Goal: Check status: Check status

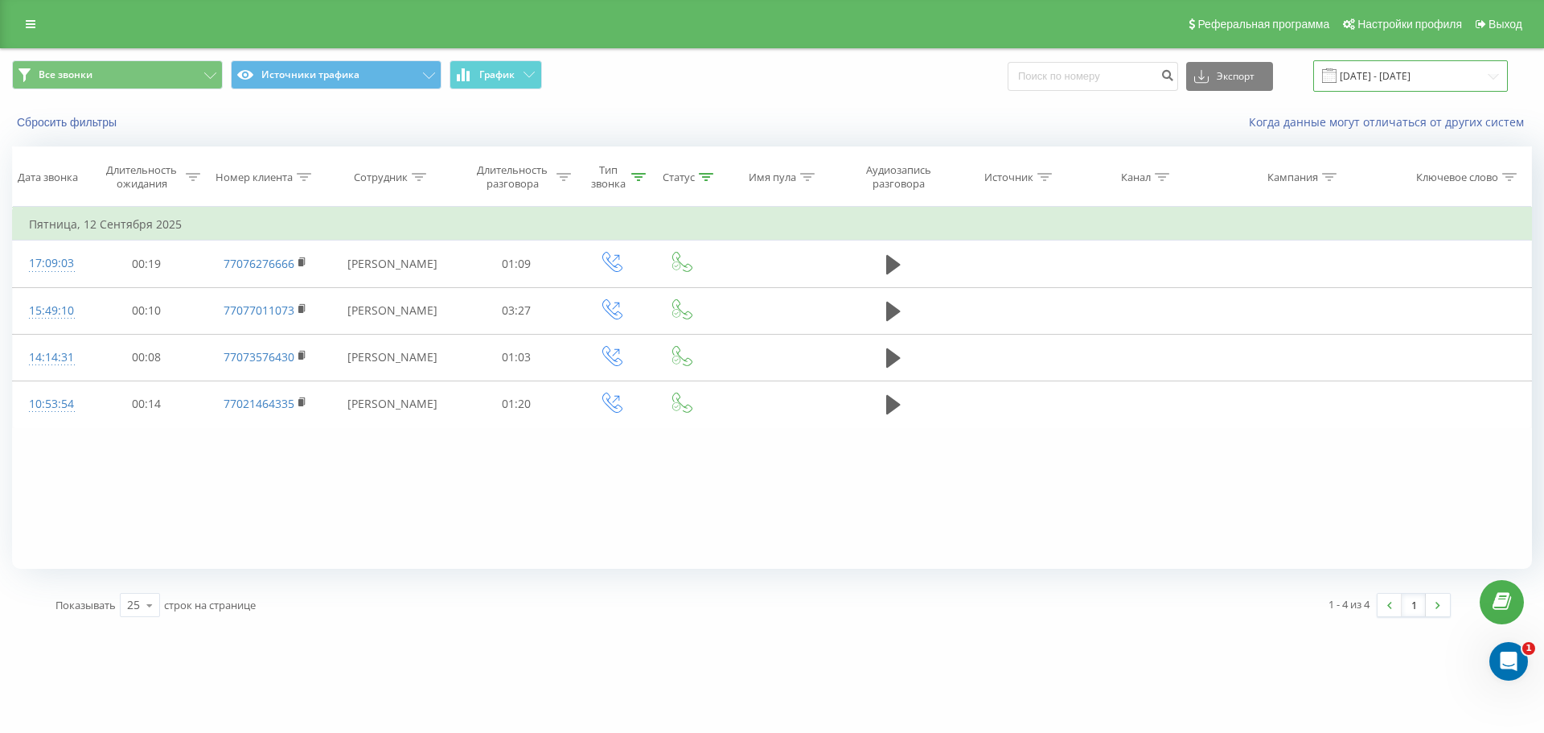
click at [1401, 77] on input "[DATE] - [DATE]" at bounding box center [1411, 75] width 195 height 31
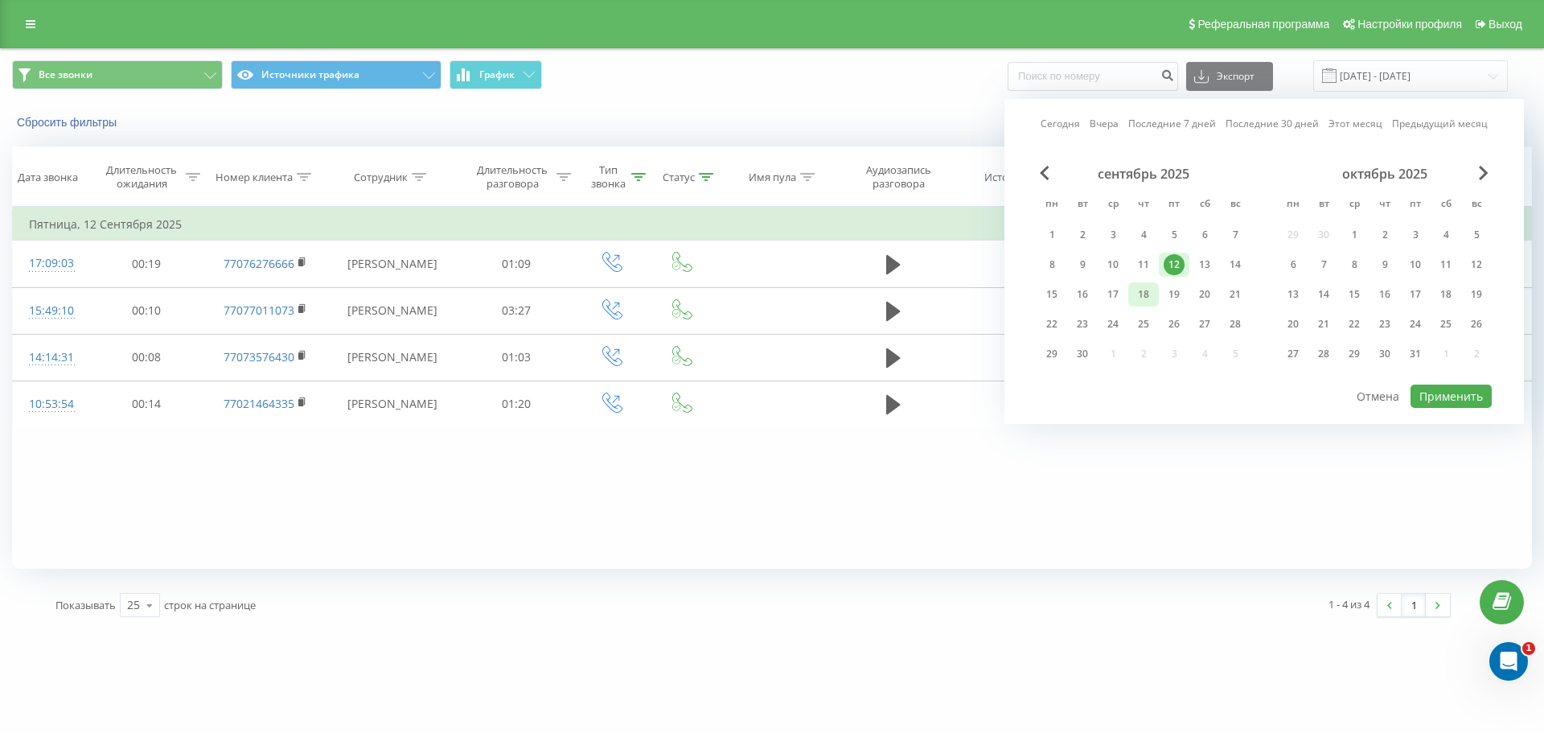
click at [1133, 295] on div "18" at bounding box center [1144, 294] width 31 height 24
click at [1471, 405] on button "Применить" at bounding box center [1451, 395] width 81 height 23
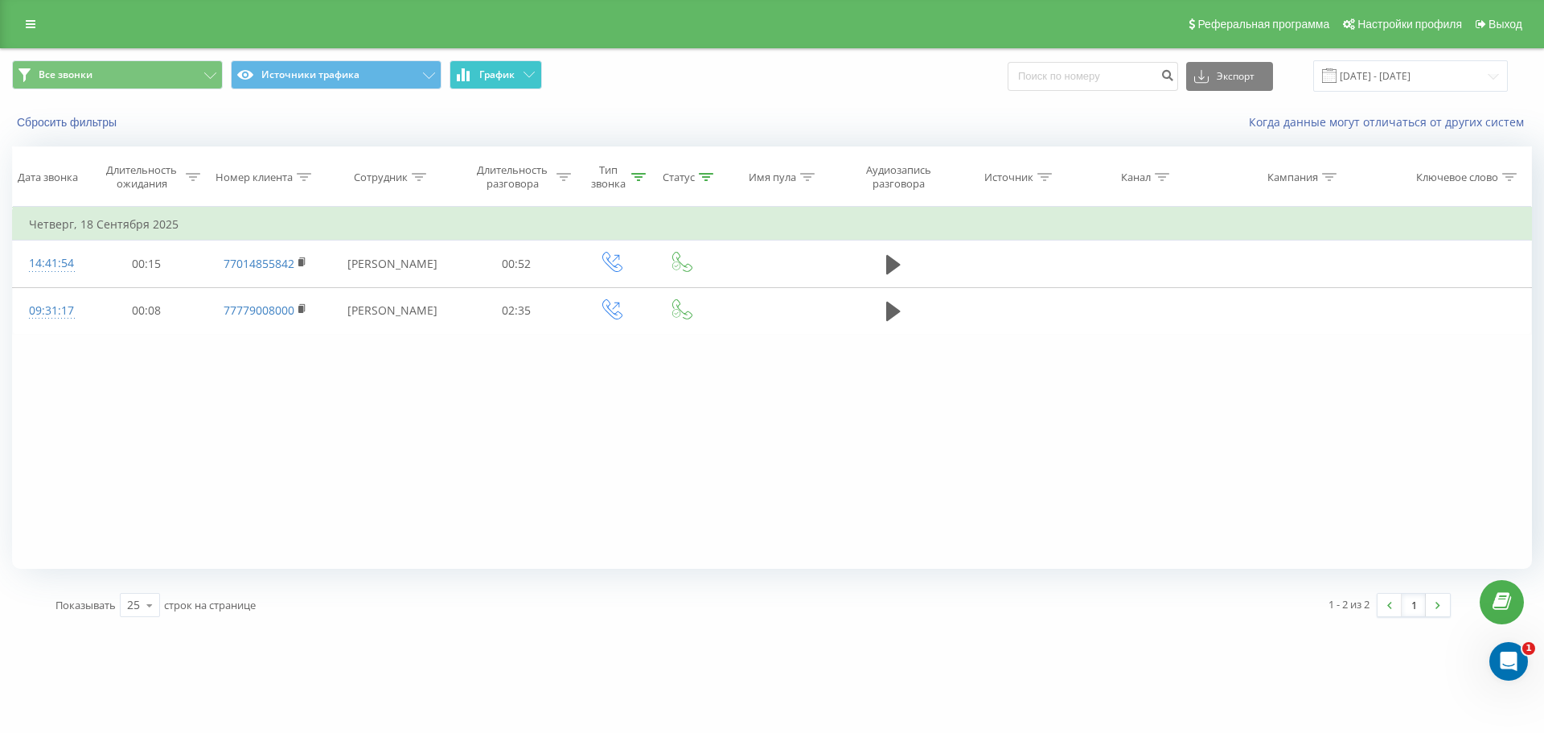
click at [476, 79] on button "График" at bounding box center [496, 74] width 93 height 29
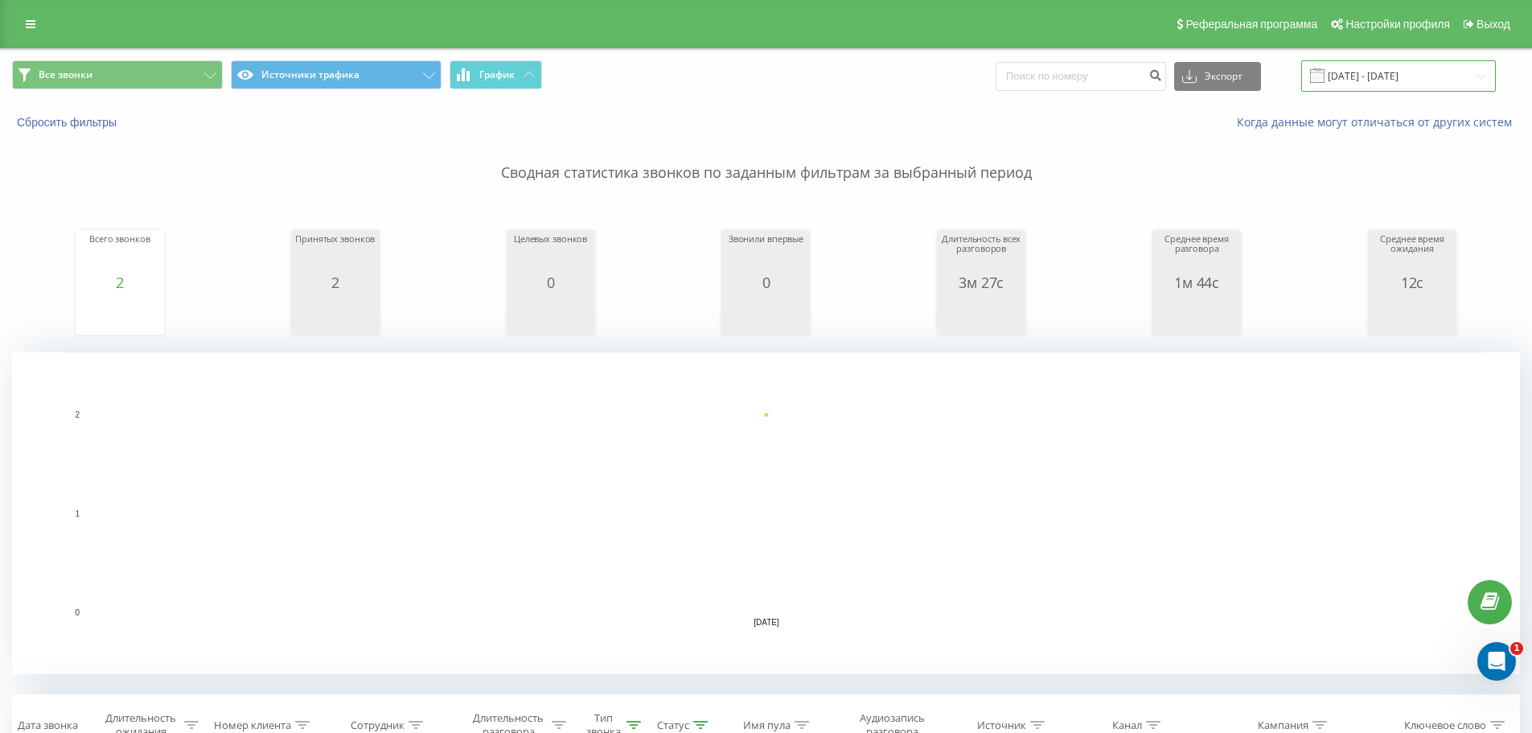
click at [1396, 81] on input "[DATE] - [DATE]" at bounding box center [1398, 75] width 195 height 31
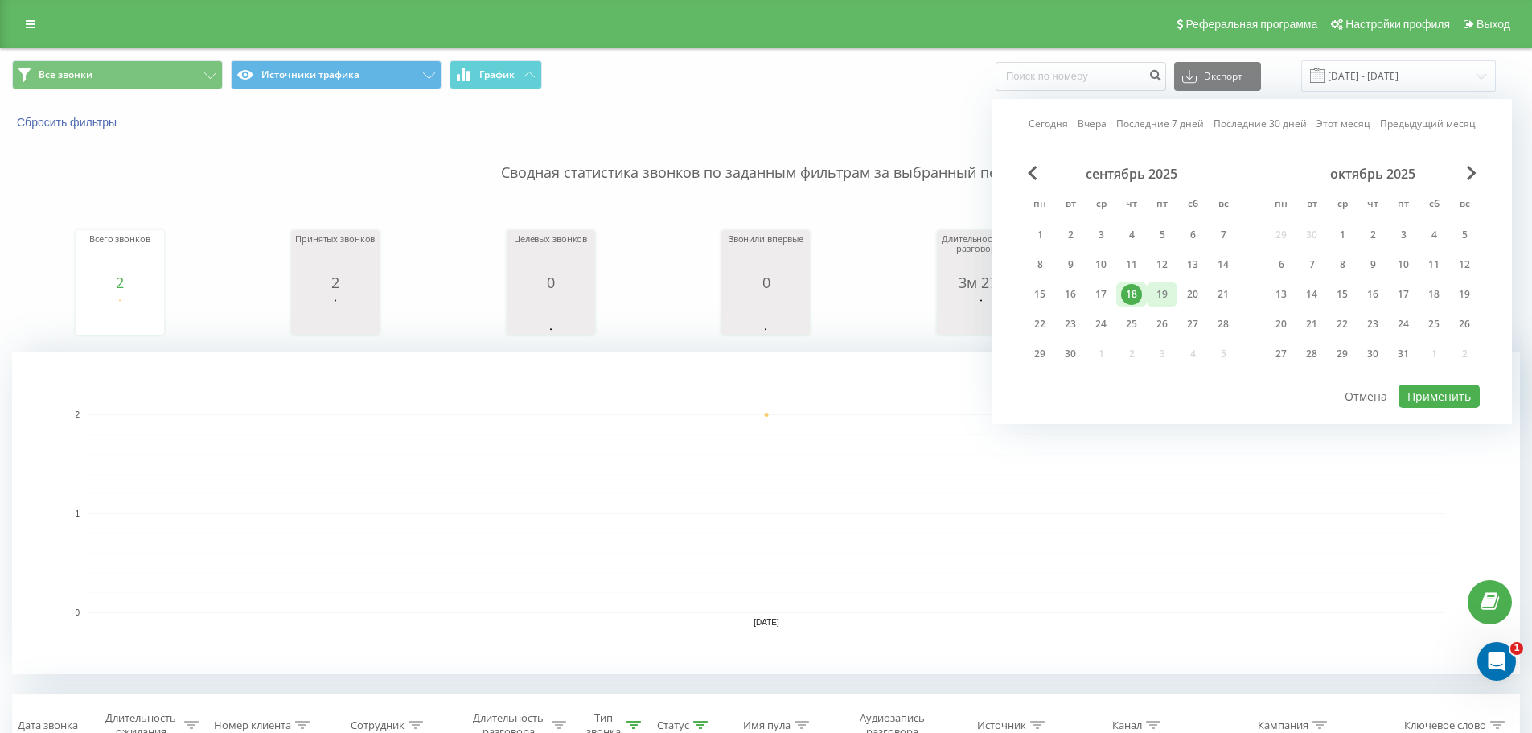
click at [1165, 298] on div "19" at bounding box center [1162, 294] width 21 height 21
click at [1428, 403] on button "Применить" at bounding box center [1439, 395] width 81 height 23
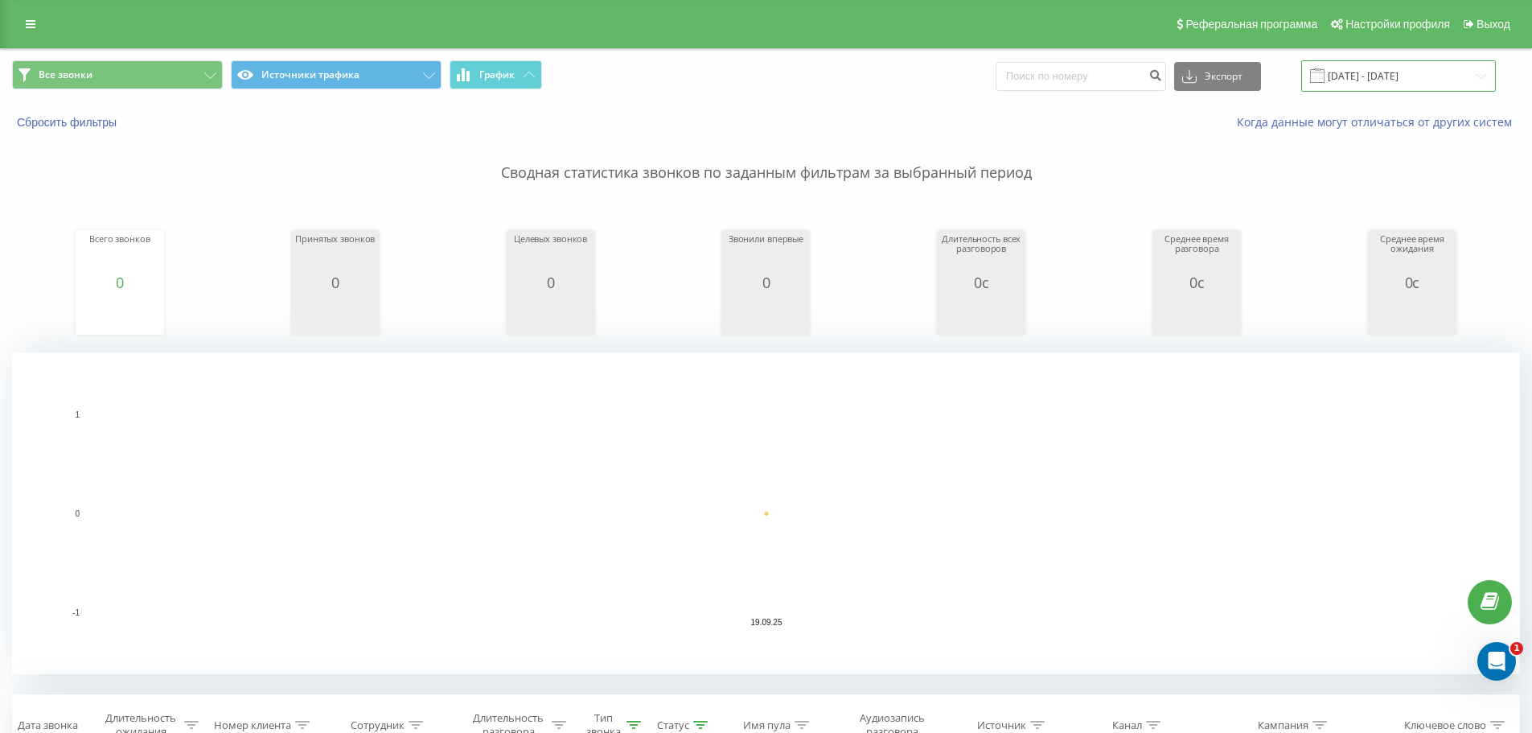
drag, startPoint x: 1382, startPoint y: 68, endPoint x: 1376, endPoint y: 86, distance: 18.6
click at [1382, 68] on input "[DATE] - [DATE]" at bounding box center [1398, 75] width 195 height 31
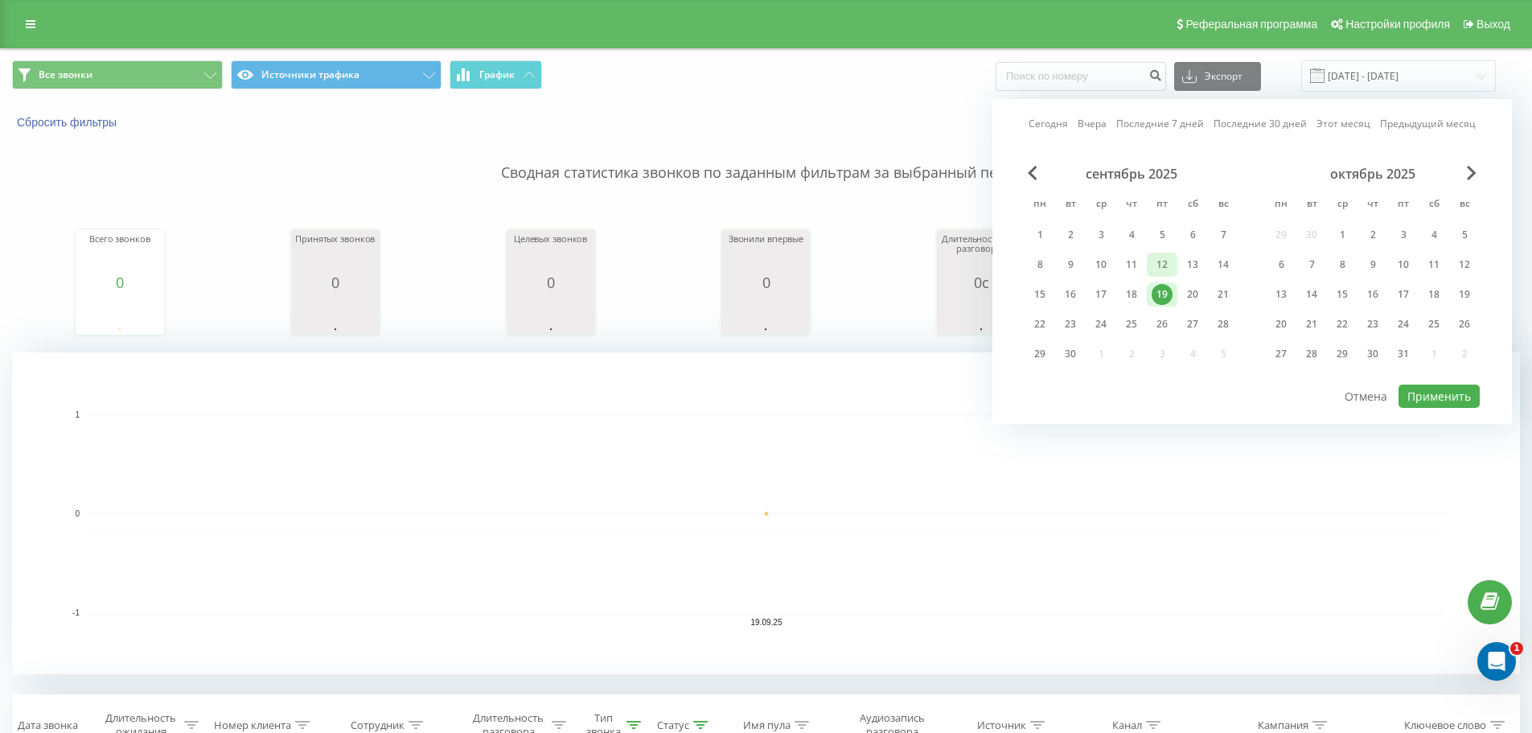
click at [1154, 261] on div "12" at bounding box center [1162, 264] width 21 height 21
click at [1141, 292] on div "18" at bounding box center [1131, 294] width 21 height 21
click at [1411, 395] on button "Применить" at bounding box center [1439, 395] width 81 height 23
type input "[DATE] - [DATE]"
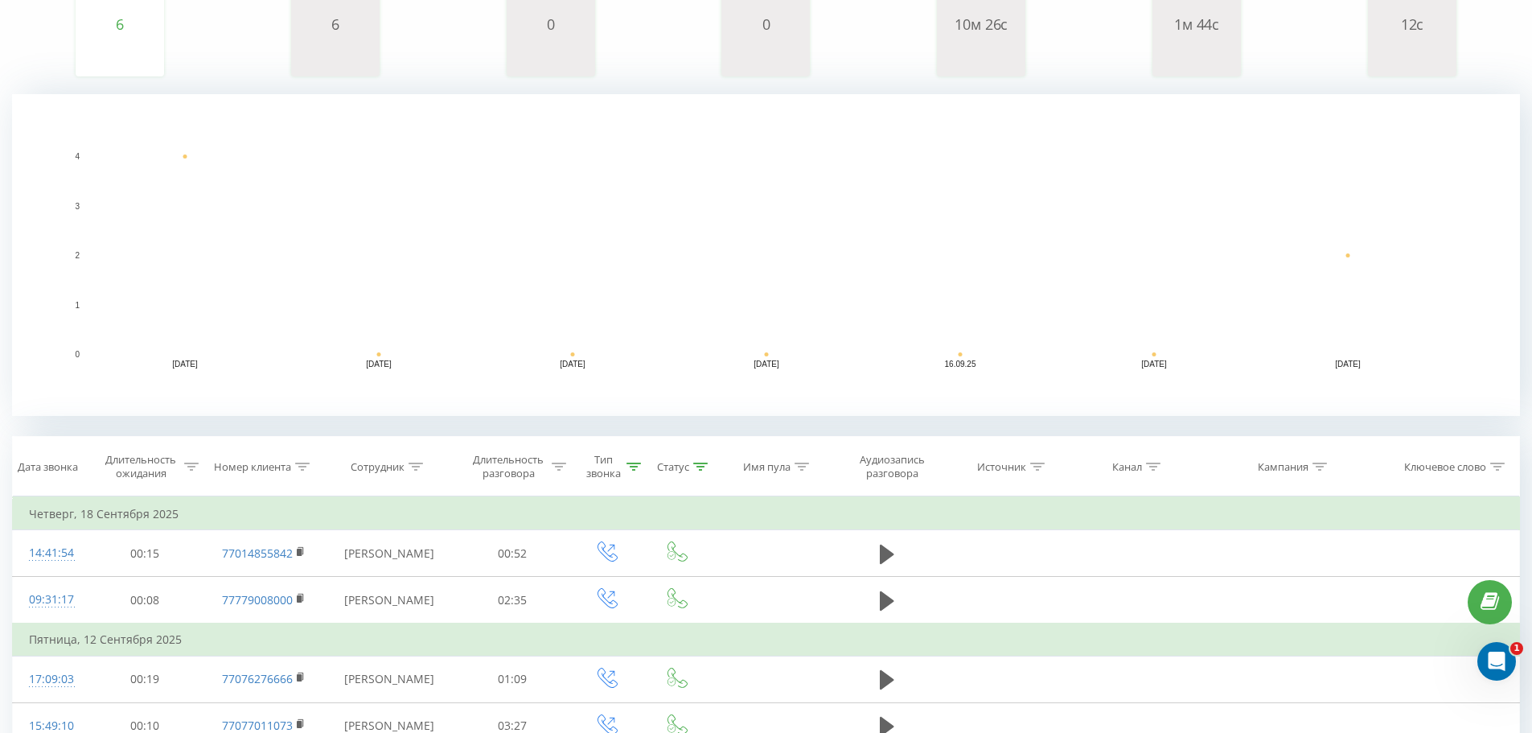
scroll to position [444, 0]
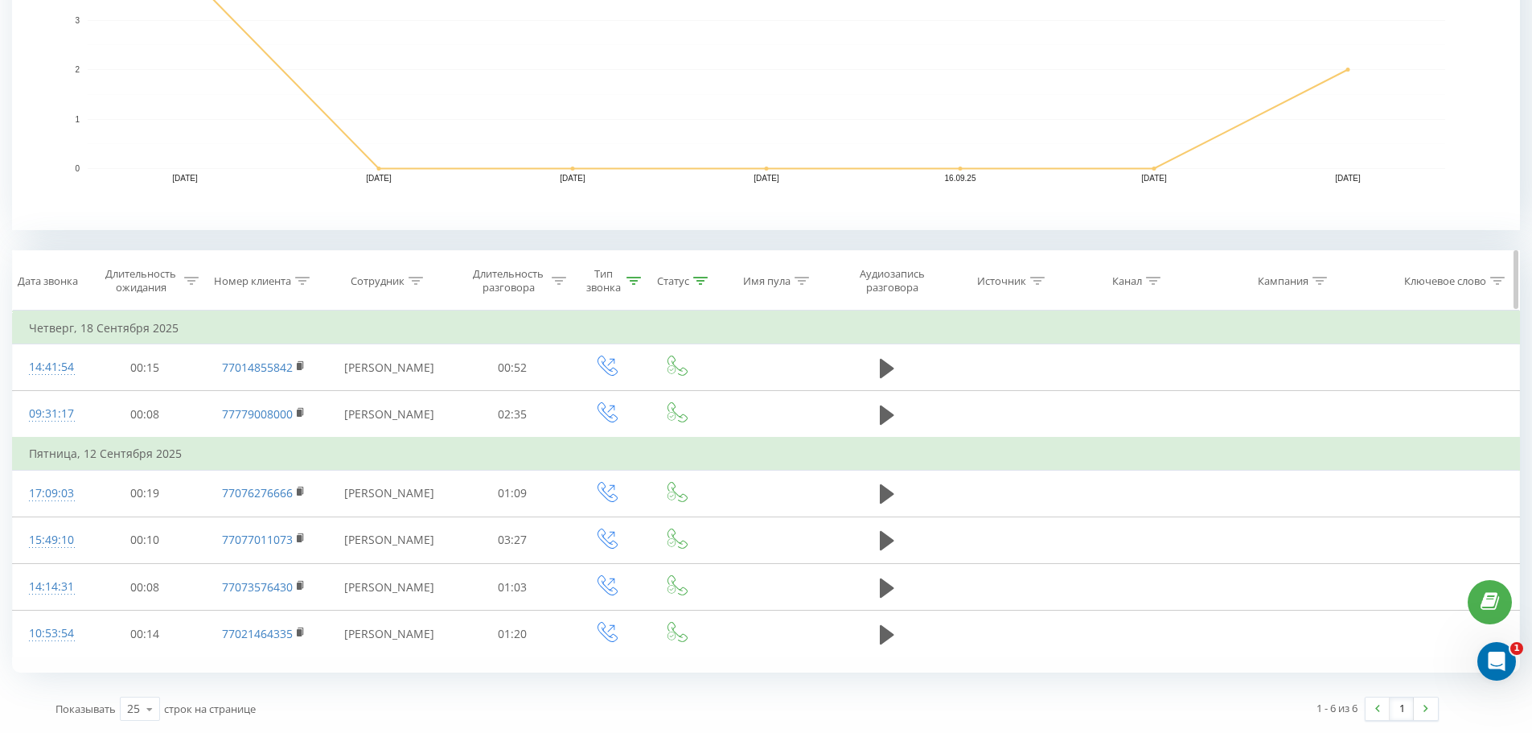
click at [632, 277] on icon at bounding box center [634, 281] width 14 height 8
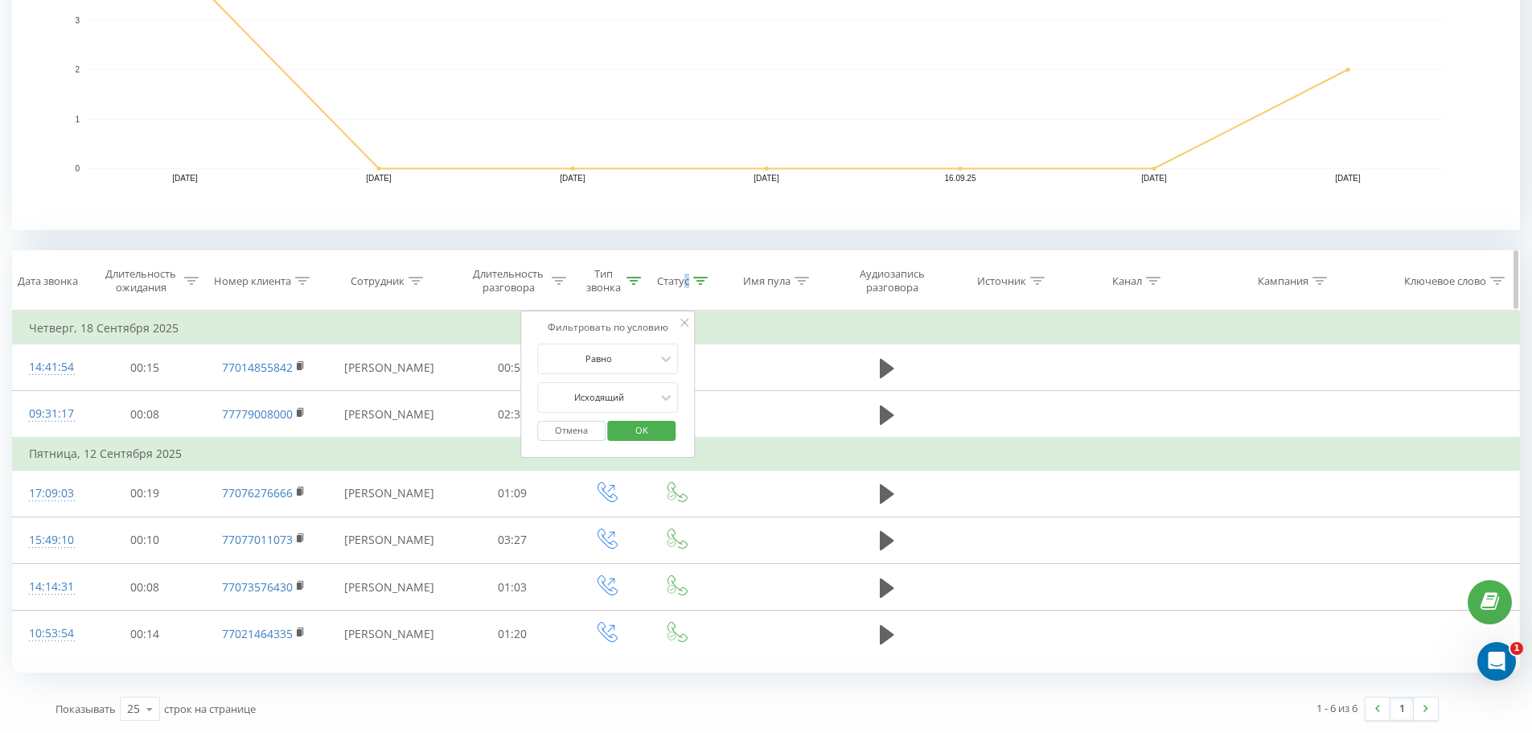
click at [692, 280] on div "Статус" at bounding box center [682, 281] width 51 height 14
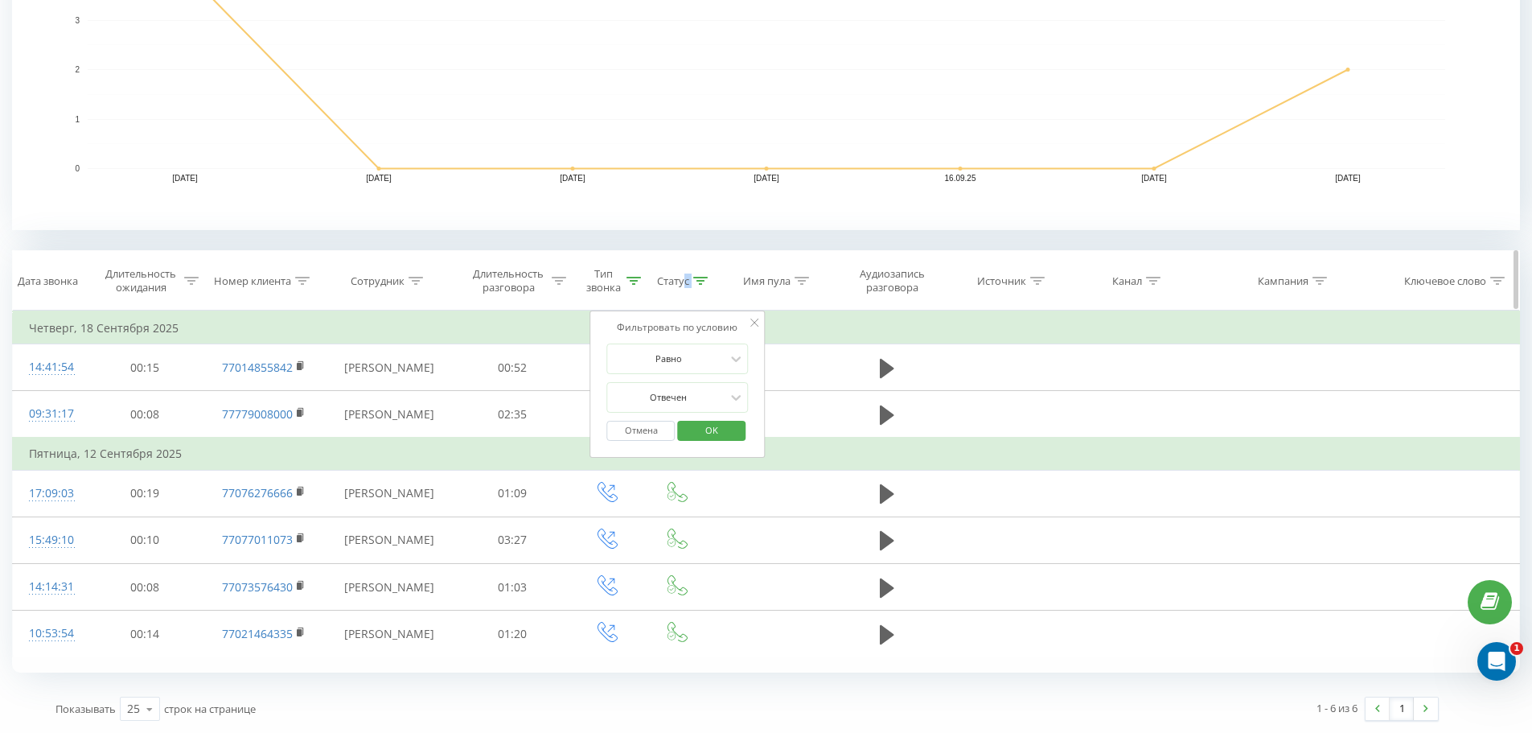
click at [697, 280] on icon at bounding box center [700, 281] width 14 height 8
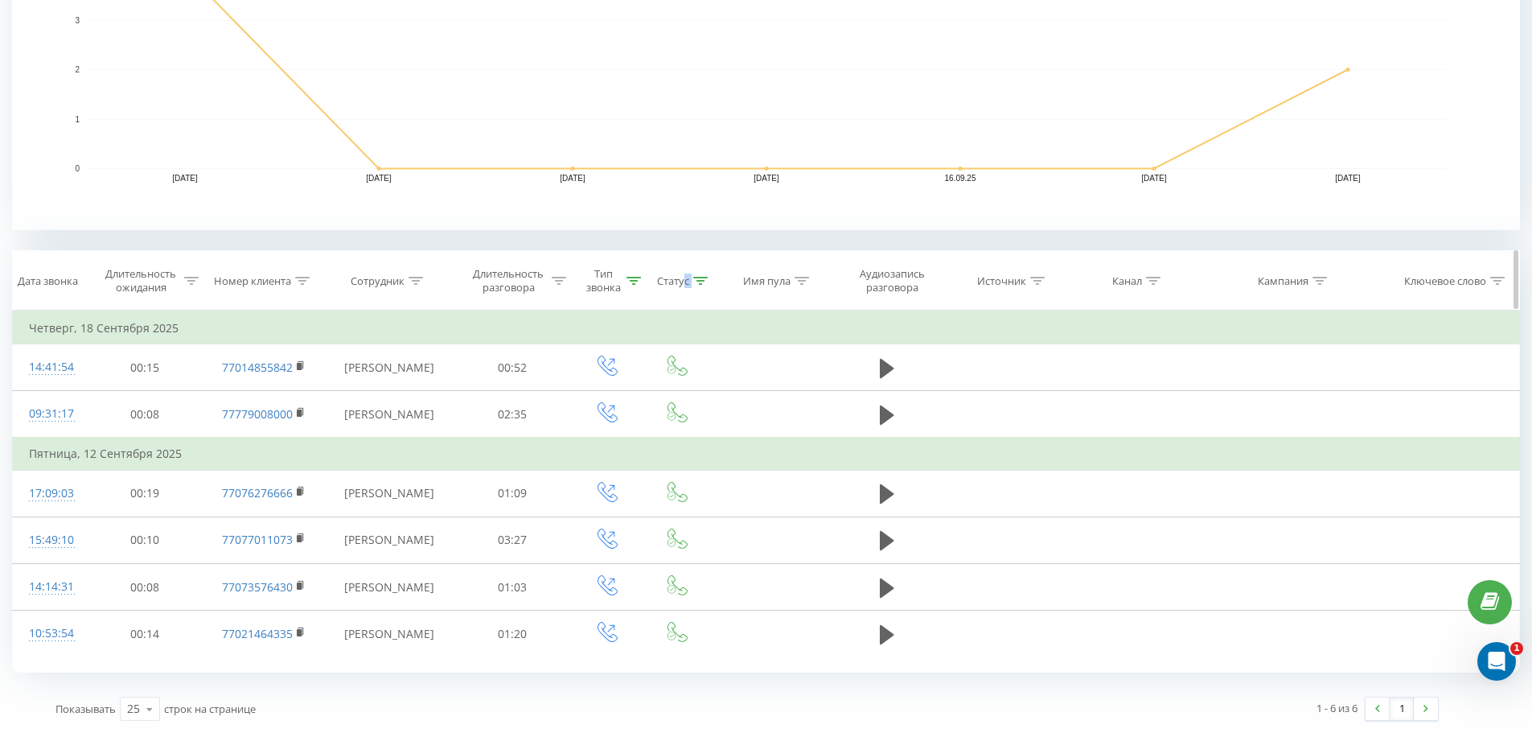
click at [697, 280] on icon at bounding box center [700, 281] width 14 height 8
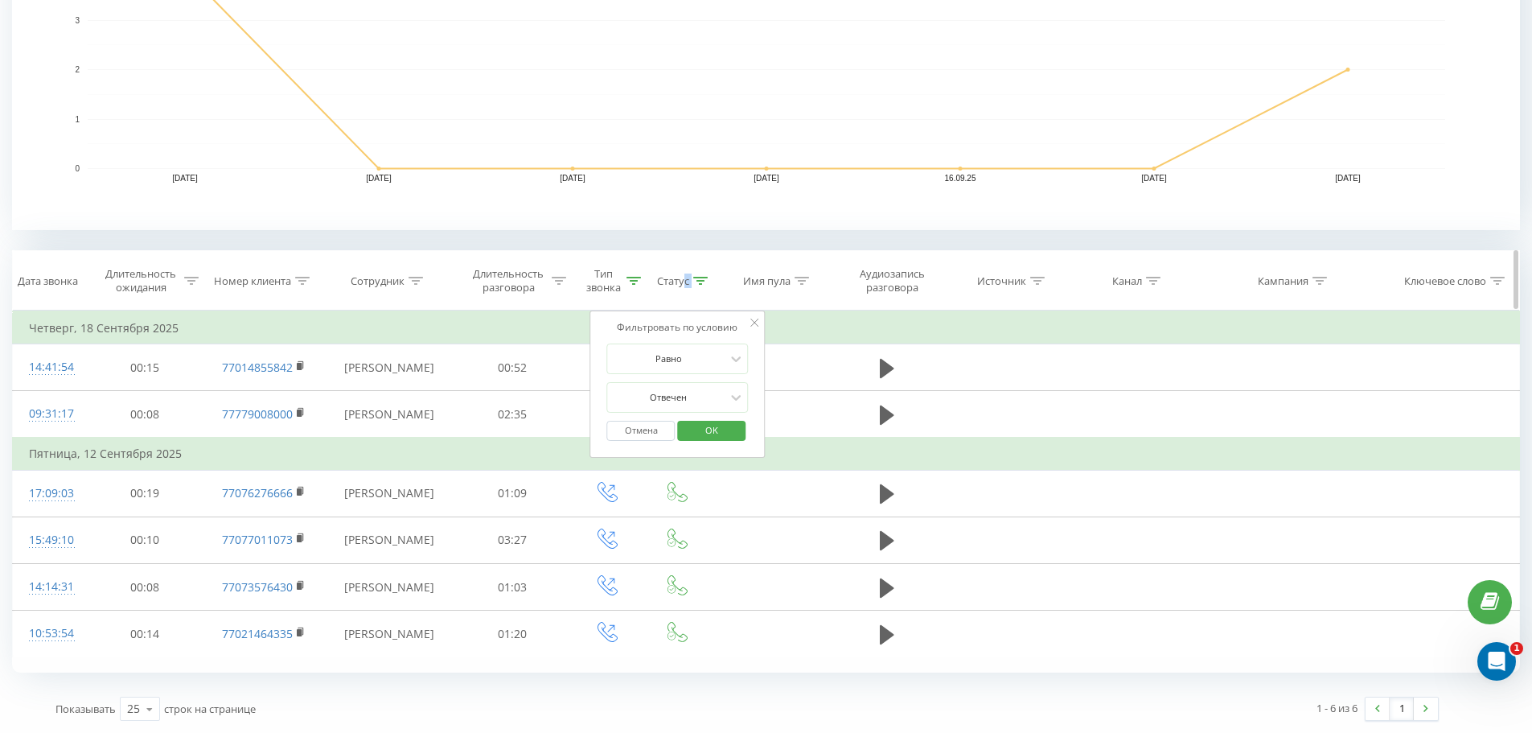
click at [728, 267] on th "Имя пула" at bounding box center [770, 281] width 121 height 60
click at [707, 439] on span "OK" at bounding box center [711, 429] width 45 height 25
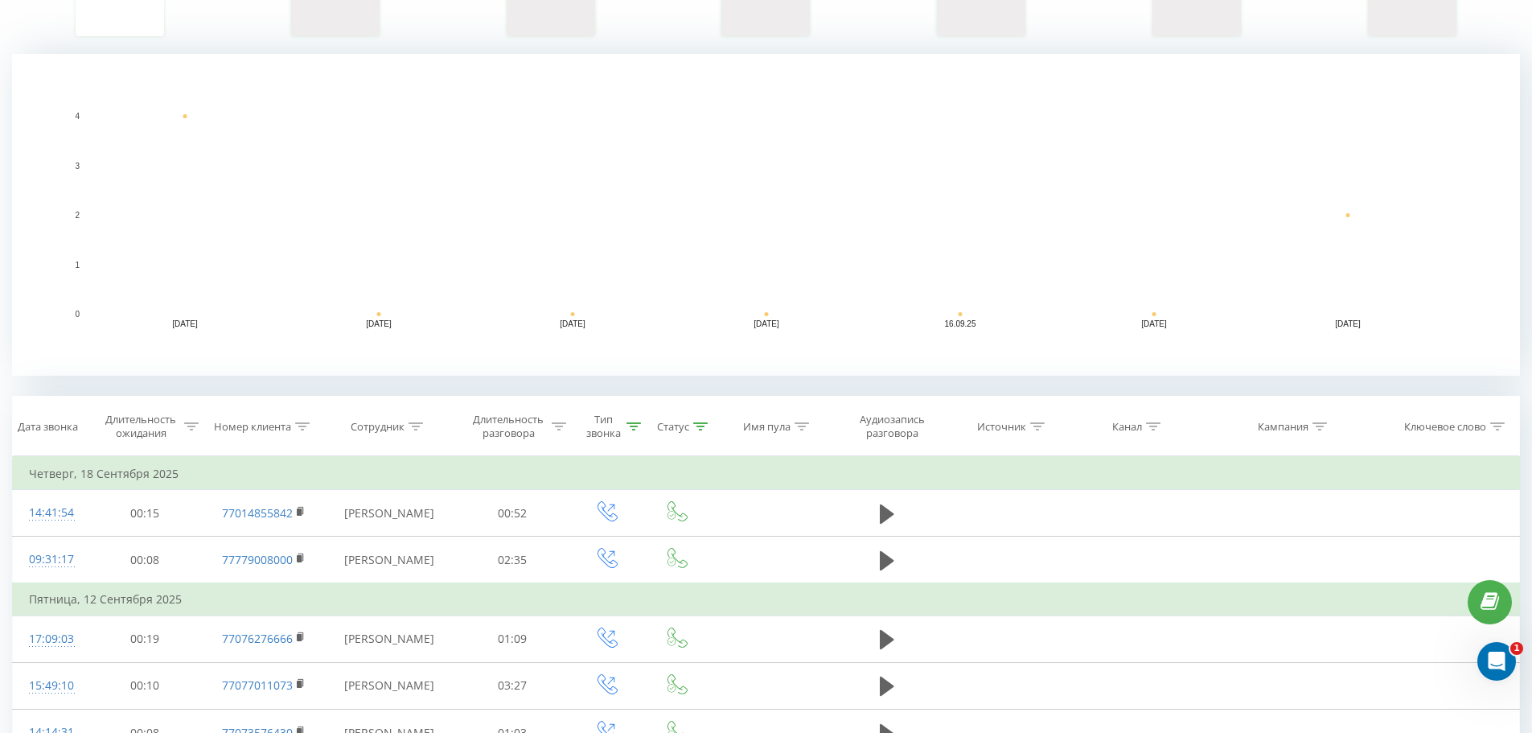
scroll to position [0, 0]
